Goal: Task Accomplishment & Management: Complete application form

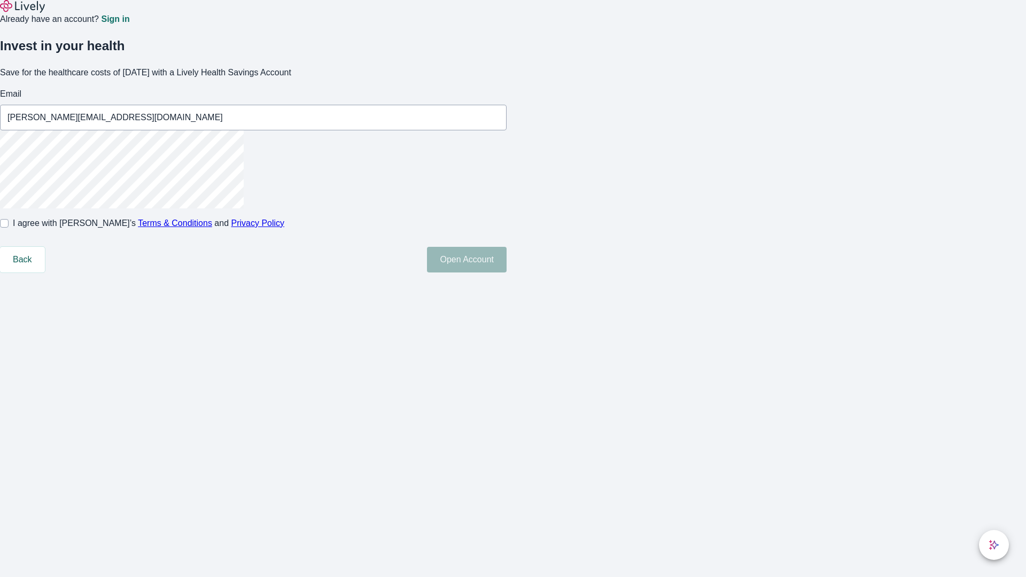
click at [9, 228] on input "I agree with Lively’s Terms & Conditions and Privacy Policy" at bounding box center [4, 223] width 9 height 9
checkbox input "true"
click at [507, 273] on button "Open Account" at bounding box center [467, 260] width 80 height 26
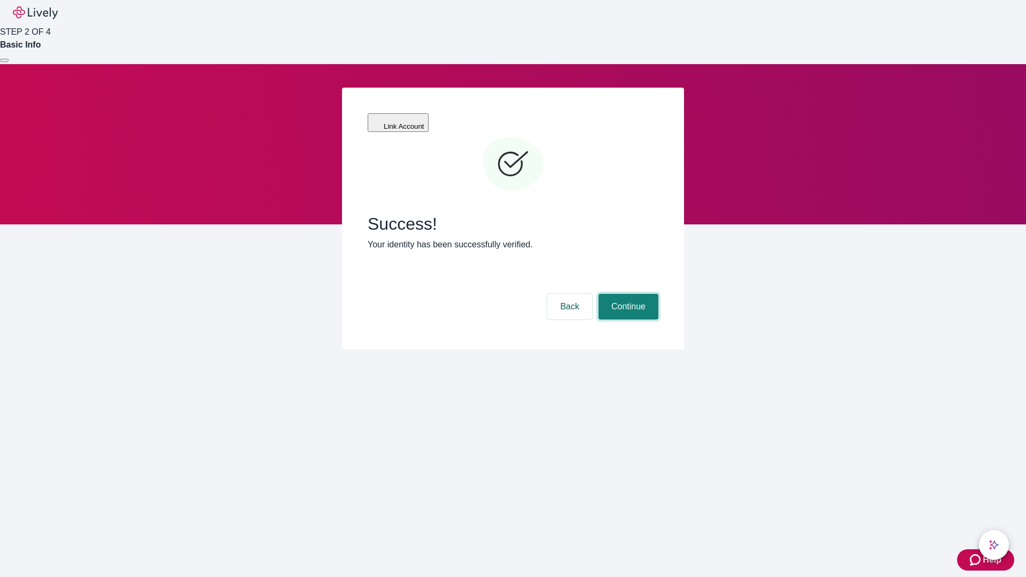
click at [627, 294] on button "Continue" at bounding box center [629, 307] width 60 height 26
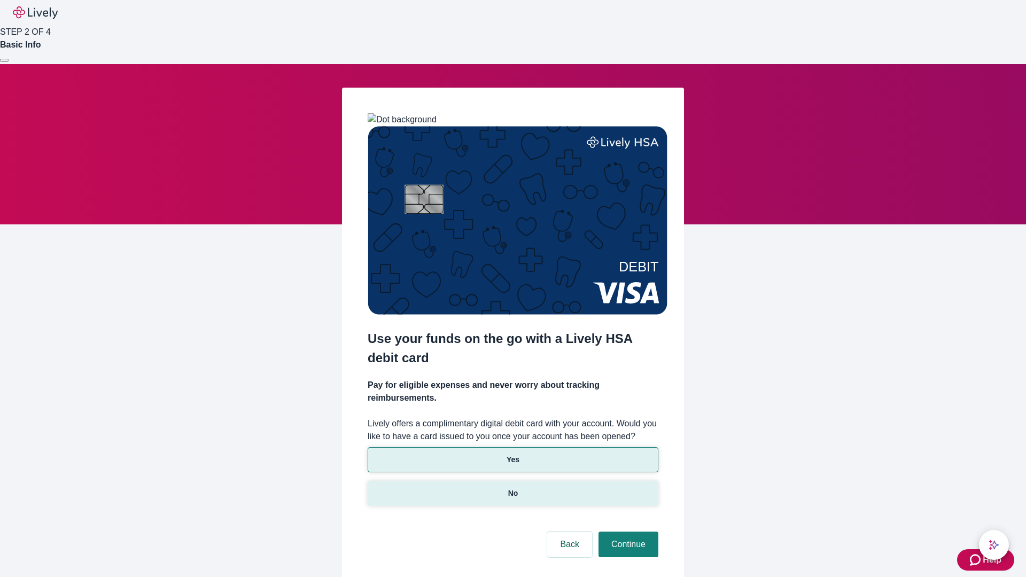
click at [513, 488] on p "No" at bounding box center [513, 493] width 10 height 11
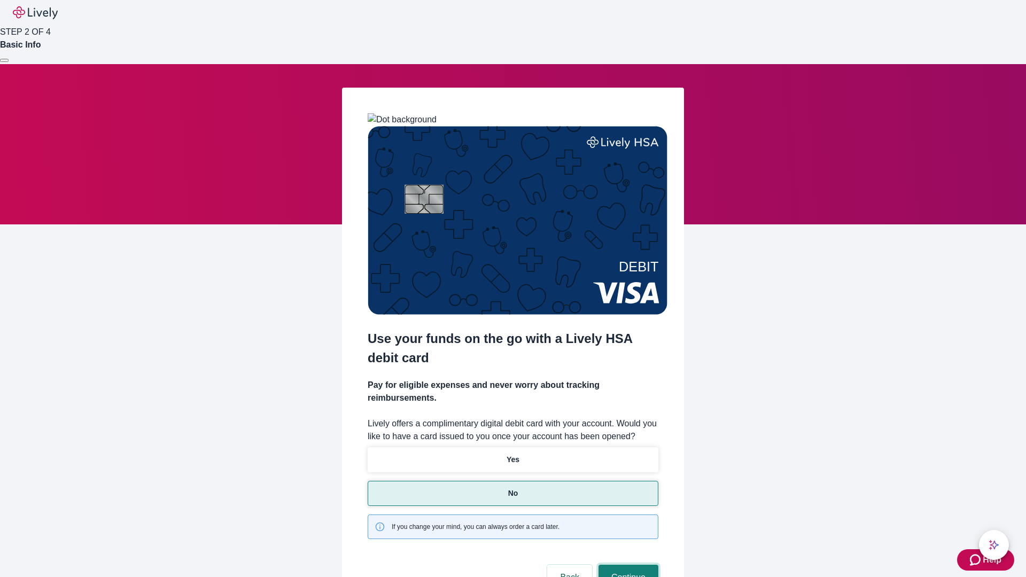
click at [627, 565] on button "Continue" at bounding box center [629, 578] width 60 height 26
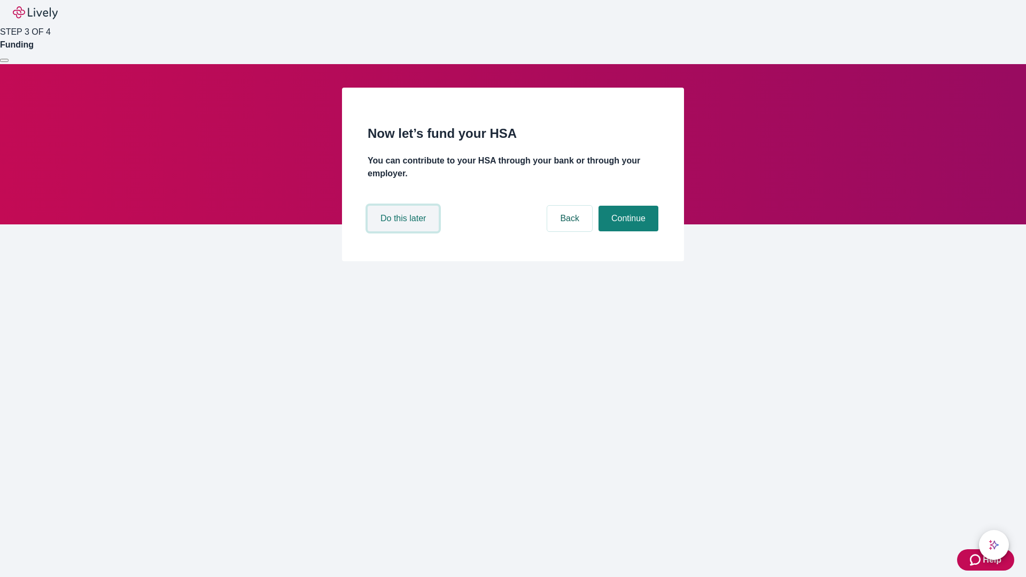
click at [405, 231] on button "Do this later" at bounding box center [403, 219] width 71 height 26
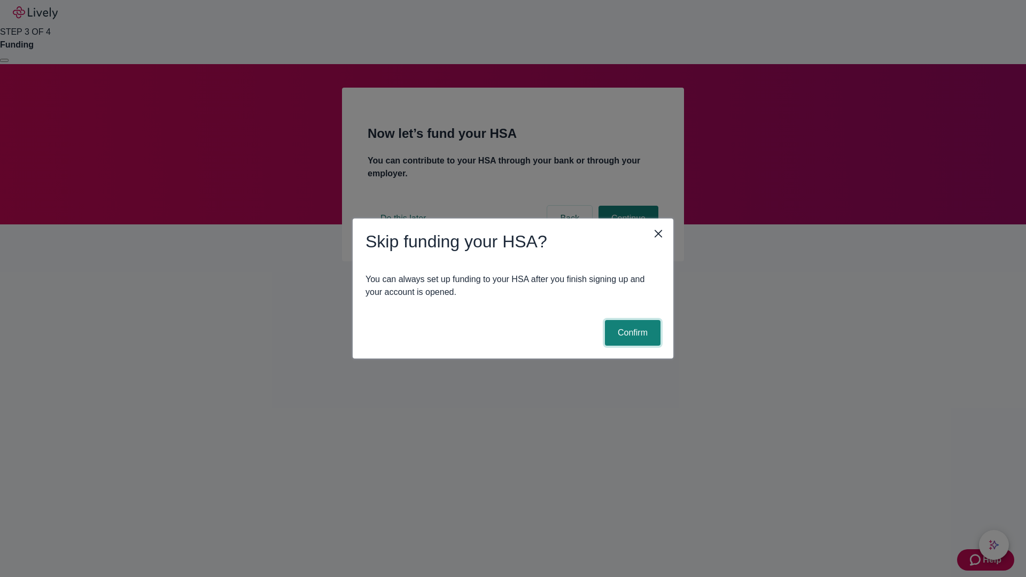
click at [631, 333] on button "Confirm" at bounding box center [633, 333] width 56 height 26
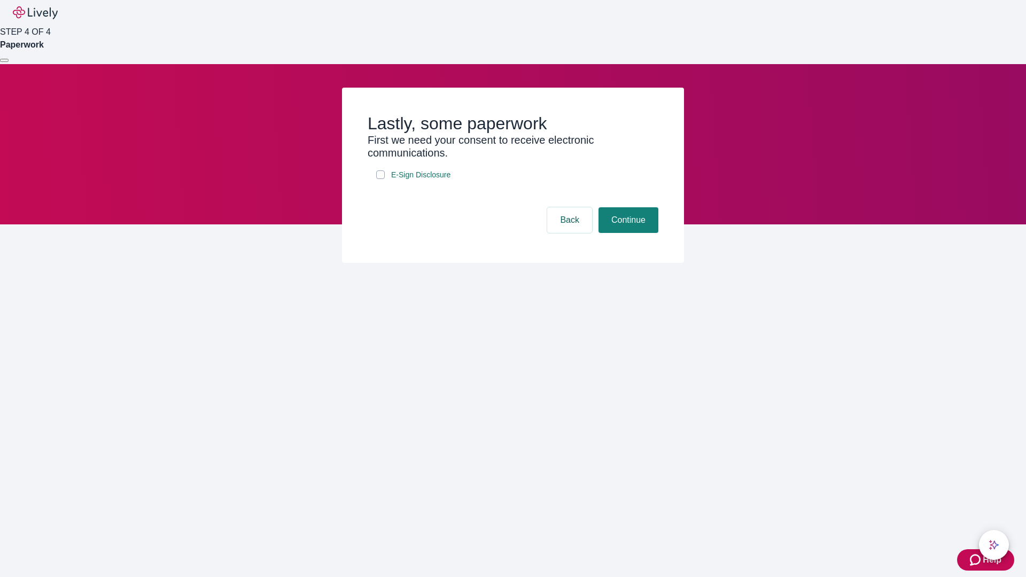
click at [381, 179] on input "E-Sign Disclosure" at bounding box center [380, 174] width 9 height 9
checkbox input "true"
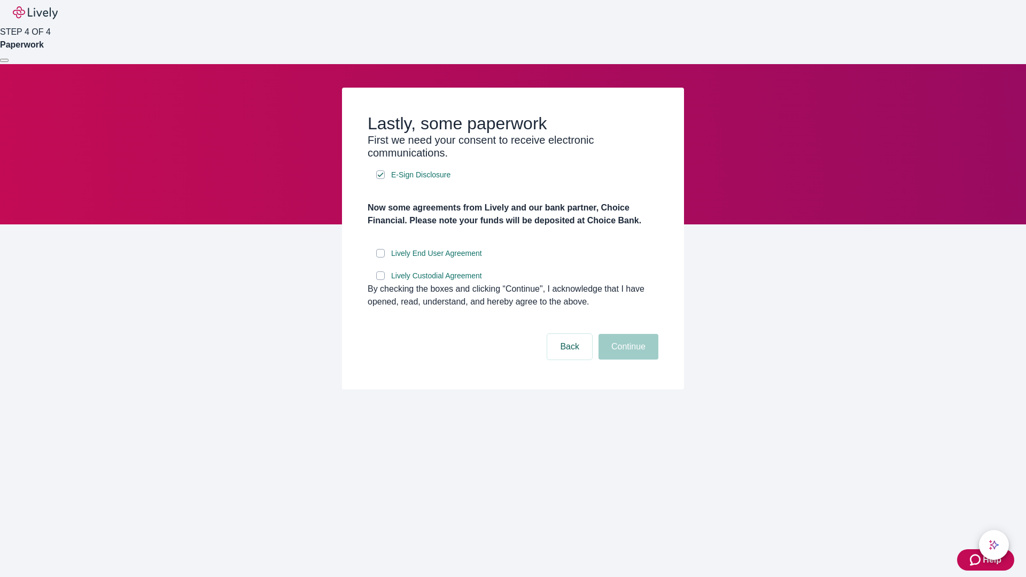
click at [381, 258] on input "Lively End User Agreement" at bounding box center [380, 253] width 9 height 9
checkbox input "true"
click at [381, 280] on input "Lively Custodial Agreement" at bounding box center [380, 276] width 9 height 9
checkbox input "true"
click at [627, 360] on button "Continue" at bounding box center [629, 347] width 60 height 26
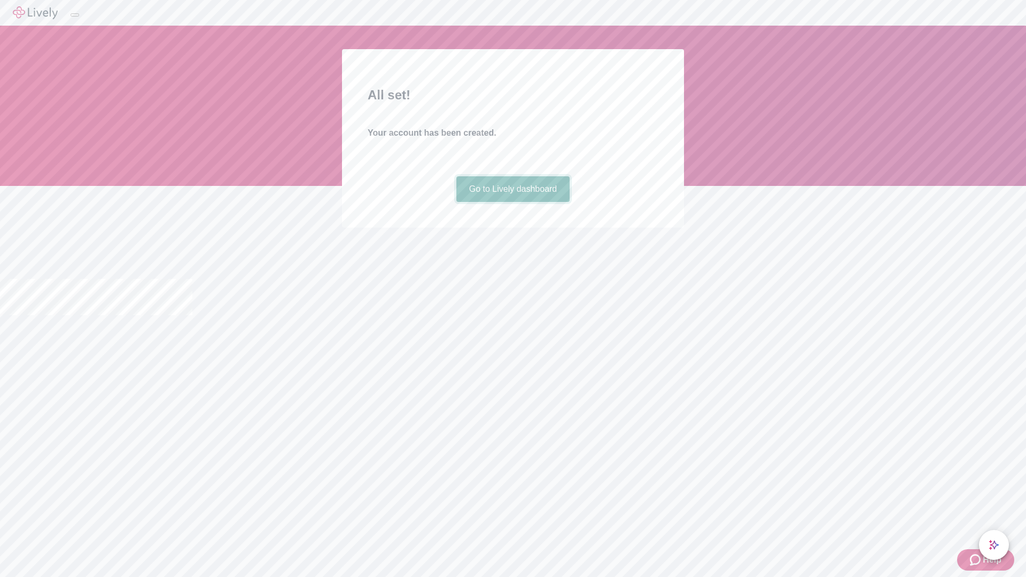
click at [513, 202] on link "Go to Lively dashboard" at bounding box center [513, 189] width 114 height 26
